Goal: Task Accomplishment & Management: Manage account settings

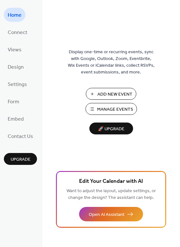
click at [113, 111] on span "Manage Events" at bounding box center [115, 109] width 36 height 7
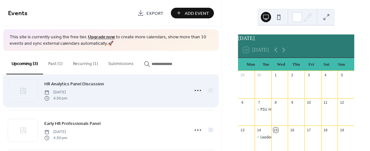
scroll to position [13, 0]
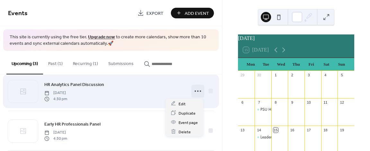
click at [197, 91] on icon at bounding box center [198, 91] width 10 height 10
click at [184, 103] on span "Edit" at bounding box center [182, 103] width 7 height 7
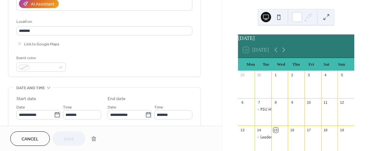
scroll to position [125, 0]
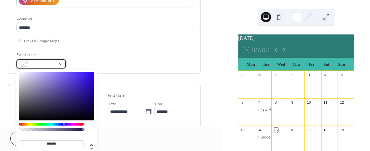
click at [59, 64] on div at bounding box center [40, 63] width 49 height 9
click at [40, 123] on div at bounding box center [51, 124] width 65 height 3
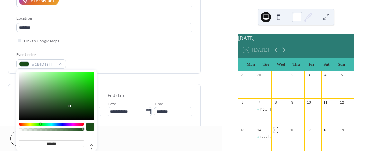
type input "*******"
click at [87, 75] on div at bounding box center [56, 96] width 75 height 48
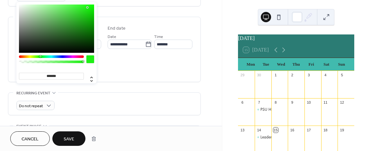
scroll to position [194, 0]
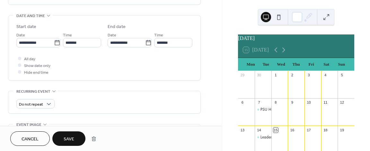
click at [67, 136] on span "Save" at bounding box center [69, 139] width 11 height 7
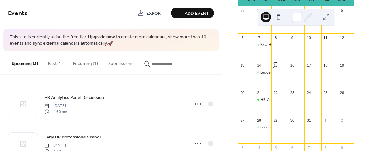
scroll to position [65, 0]
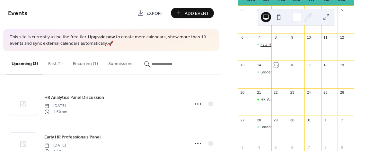
click at [264, 47] on div "PSU HRMA Alumni-Student Mixer" at bounding box center [289, 44] width 56 height 5
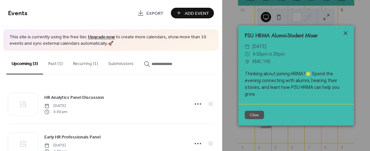
click at [344, 33] on icon at bounding box center [346, 33] width 8 height 8
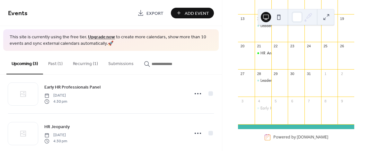
scroll to position [46, 0]
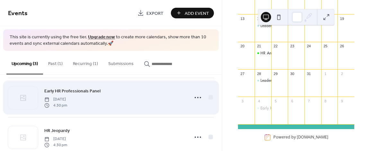
click at [88, 91] on span "Early HR Professionals Panel" at bounding box center [72, 91] width 56 height 7
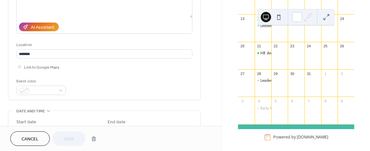
scroll to position [100, 0]
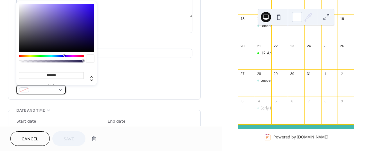
click at [60, 86] on div at bounding box center [40, 89] width 49 height 9
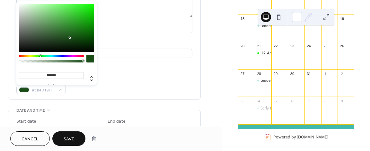
click at [40, 57] on div at bounding box center [51, 56] width 65 height 3
type input "*******"
click at [86, 6] on div at bounding box center [56, 28] width 75 height 48
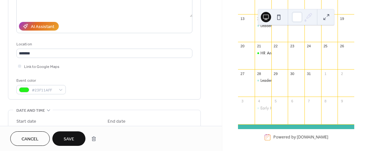
click at [69, 139] on span "Save" at bounding box center [69, 139] width 11 height 7
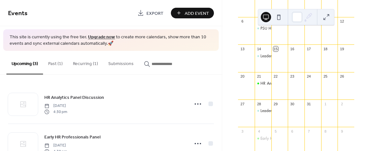
scroll to position [80, 0]
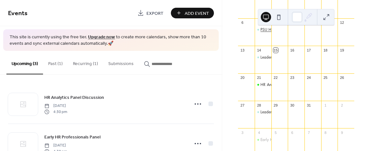
click at [264, 32] on div "PSU HRMA Alumni-Student Mixer" at bounding box center [289, 29] width 56 height 5
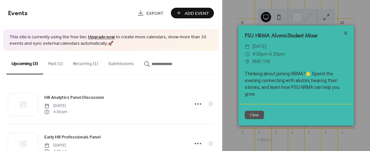
click at [249, 115] on button "Close" at bounding box center [254, 115] width 19 height 8
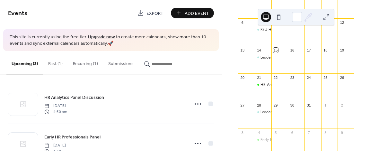
click at [52, 63] on button "Past (1)" at bounding box center [55, 62] width 25 height 23
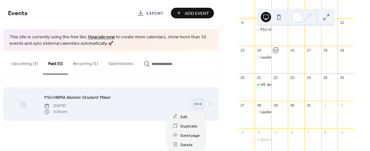
click at [196, 103] on circle at bounding box center [195, 103] width 1 height 1
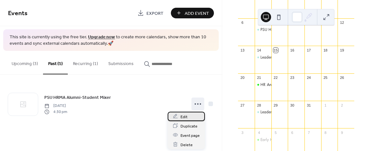
click at [184, 116] on span "Edit" at bounding box center [184, 116] width 7 height 7
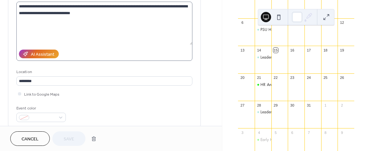
scroll to position [82, 0]
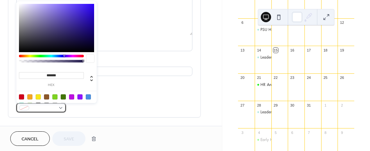
click at [39, 110] on span at bounding box center [44, 108] width 24 height 7
click at [57, 94] on div at bounding box center [54, 96] width 5 height 5
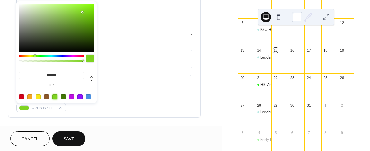
type input "*******"
click at [88, 8] on div at bounding box center [56, 28] width 75 height 48
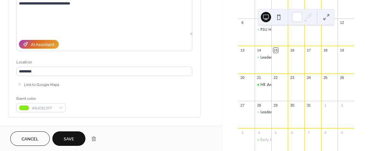
click at [72, 133] on button "Save" at bounding box center [68, 138] width 33 height 14
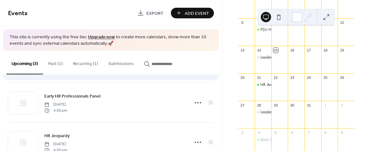
scroll to position [61, 0]
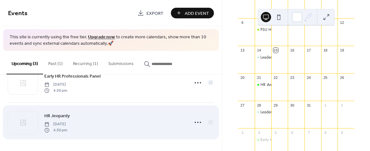
click at [67, 113] on span "HR Jeopardy" at bounding box center [56, 115] width 25 height 7
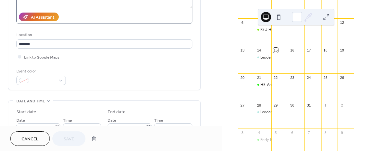
scroll to position [113, 0]
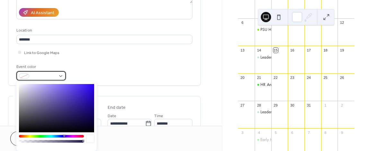
click at [55, 78] on span at bounding box center [44, 76] width 24 height 7
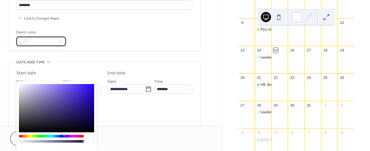
scroll to position [148, 0]
click at [38, 134] on div "******* hex" at bounding box center [56, 137] width 80 height 112
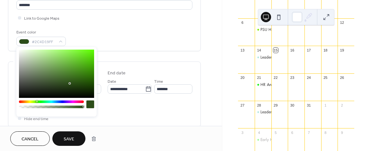
click at [37, 136] on body "**********" at bounding box center [185, 75] width 370 height 151
type input "*******"
click at [86, 53] on div at bounding box center [56, 73] width 75 height 48
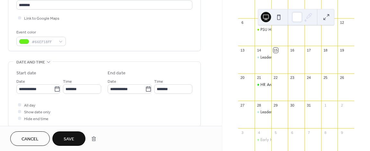
click at [72, 137] on span "Save" at bounding box center [69, 139] width 11 height 7
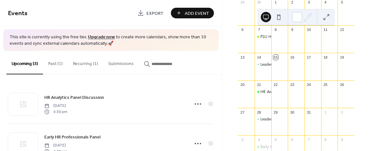
scroll to position [73, 0]
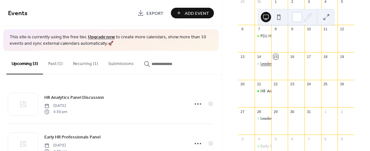
click at [268, 67] on div "Leadership Meeting" at bounding box center [277, 63] width 33 height 5
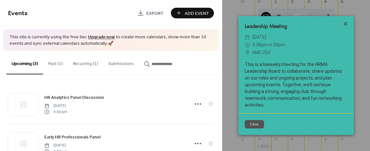
click at [343, 28] on icon at bounding box center [346, 24] width 8 height 8
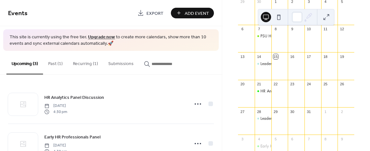
click at [89, 61] on button "Recurring (1)" at bounding box center [85, 62] width 35 height 23
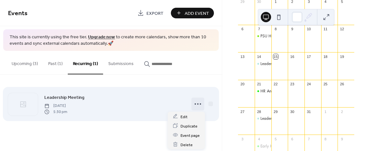
click at [193, 103] on icon at bounding box center [198, 104] width 10 height 10
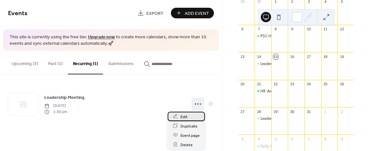
click at [186, 116] on span "Edit" at bounding box center [184, 116] width 7 height 7
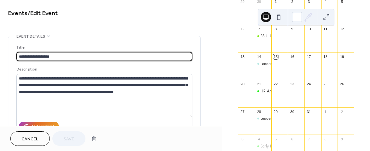
type input "**********"
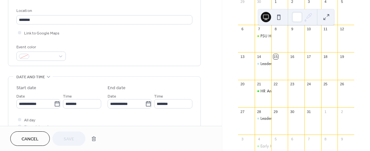
scroll to position [132, 0]
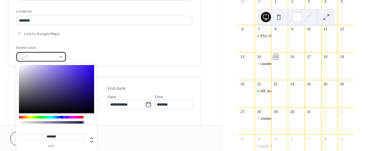
click at [57, 59] on div at bounding box center [40, 56] width 49 height 9
type input "*******"
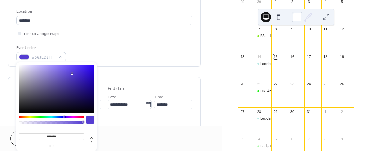
click at [72, 74] on div at bounding box center [56, 89] width 75 height 48
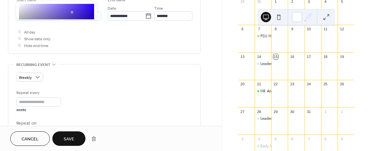
scroll to position [221, 0]
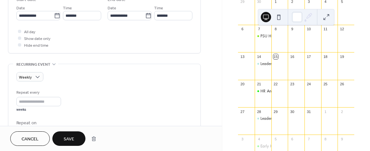
click at [77, 137] on button "Save" at bounding box center [68, 138] width 33 height 14
